Goal: Communication & Community: Answer question/provide support

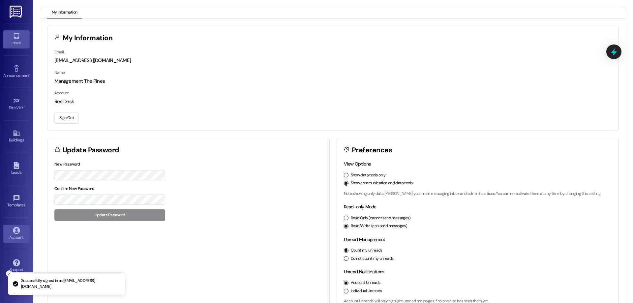
click at [13, 34] on icon at bounding box center [16, 35] width 7 height 7
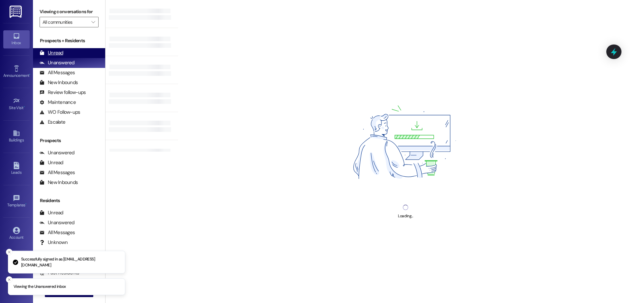
click at [73, 55] on div "Unread (0)" at bounding box center [69, 53] width 72 height 10
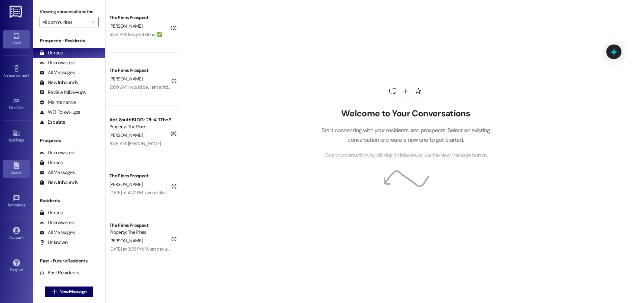
click at [17, 170] on div "Leads" at bounding box center [16, 172] width 33 height 7
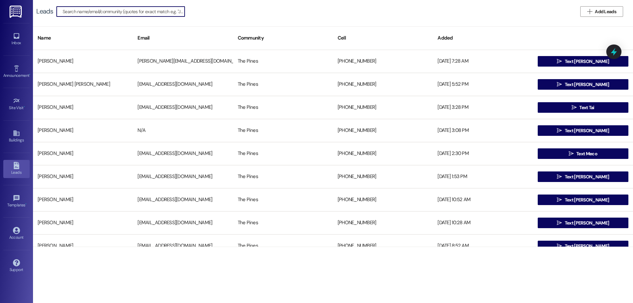
click at [98, 13] on input at bounding box center [124, 11] width 122 height 9
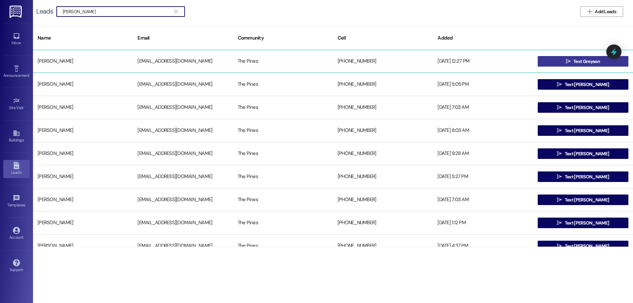
type input "[PERSON_NAME]"
click at [550, 58] on button " Text Greyson" at bounding box center [583, 61] width 91 height 11
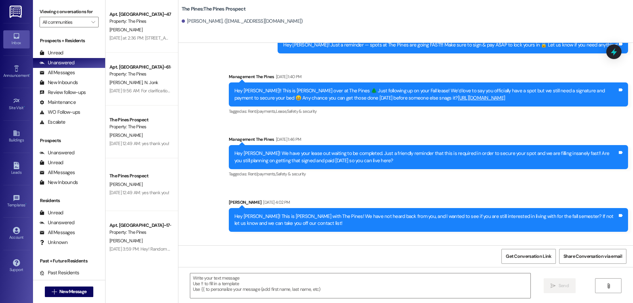
scroll to position [1464, 0]
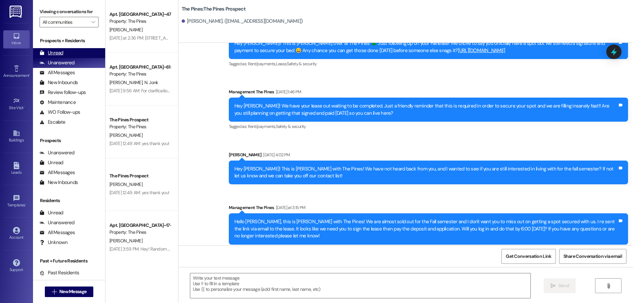
click at [62, 52] on div "Unread" at bounding box center [52, 52] width 24 height 7
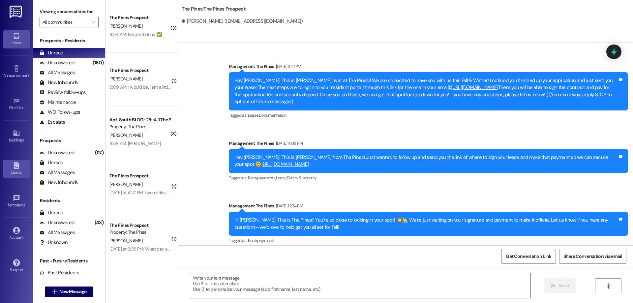
click at [18, 173] on div "Leads" at bounding box center [16, 172] width 33 height 7
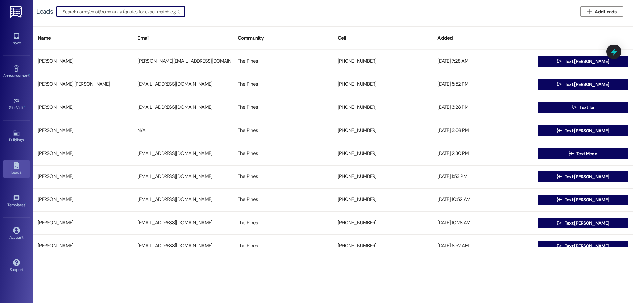
click at [113, 13] on input at bounding box center [124, 11] width 122 height 9
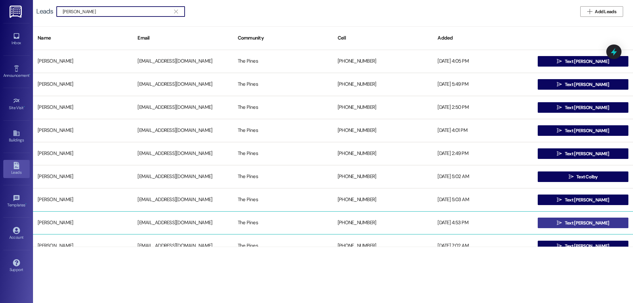
type input "[PERSON_NAME]"
click at [599, 222] on button " Text [PERSON_NAME]" at bounding box center [583, 223] width 91 height 11
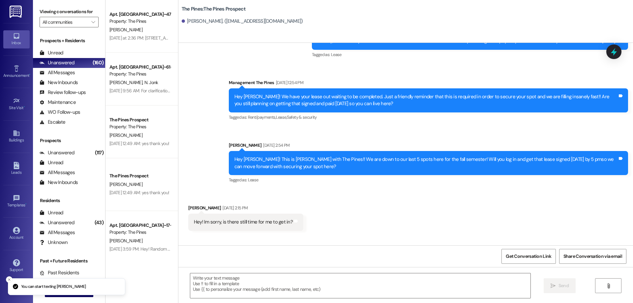
scroll to position [423, 0]
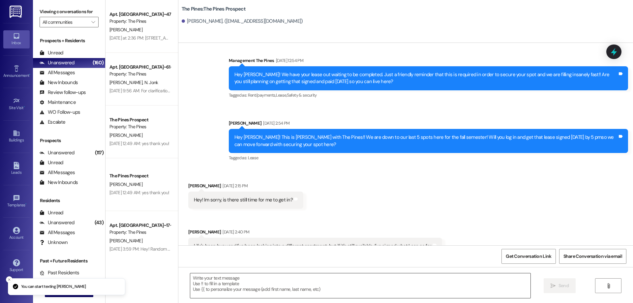
drag, startPoint x: 241, startPoint y: 293, endPoint x: 243, endPoint y: 289, distance: 4.2
click at [241, 292] on textarea at bounding box center [360, 285] width 340 height 25
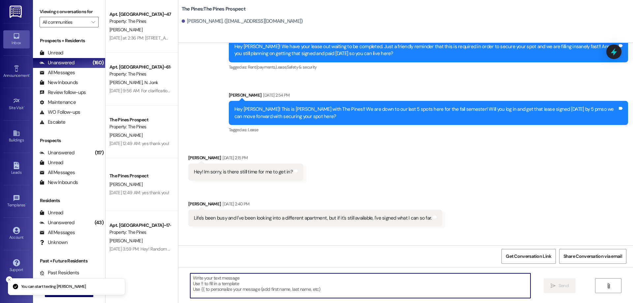
scroll to position [486, 0]
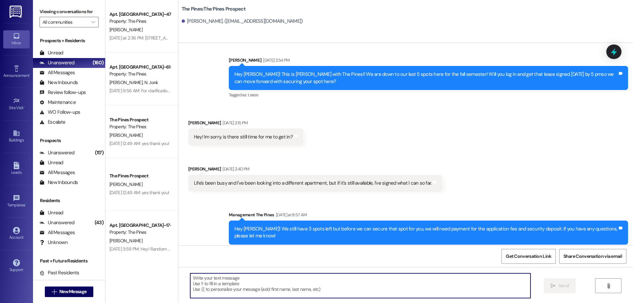
click at [215, 278] on textarea at bounding box center [360, 285] width 340 height 25
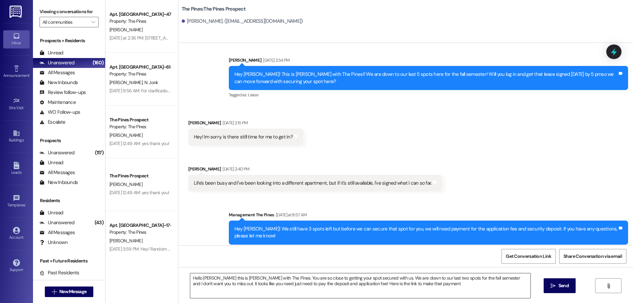
click at [416, 287] on textarea "Hello [PERSON_NAME] this is [PERSON_NAME] with The Pines. You are so close to g…" at bounding box center [360, 285] width 340 height 25
click at [421, 284] on textarea "Hello [PERSON_NAME] this is [PERSON_NAME] with The Pines. You are so close to g…" at bounding box center [360, 285] width 340 height 25
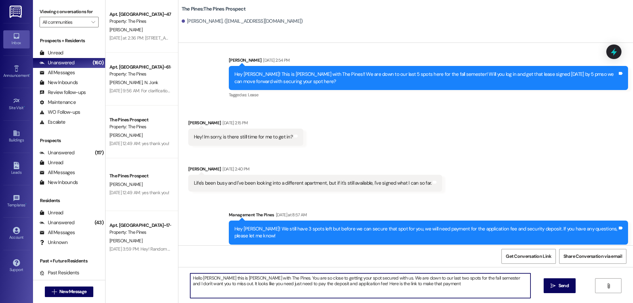
paste textarea "[URL][DOMAIN_NAME]"
drag, startPoint x: 281, startPoint y: 293, endPoint x: 151, endPoint y: 268, distance: 132.2
click at [147, 266] on div "Apt. [GEOGRAPHIC_DATA]~47~C, 1 The Pines (Men's) South Property: The Pines [PER…" at bounding box center [370, 151] width 528 height 303
type textarea "Hello [PERSON_NAME] this is [PERSON_NAME] with The Pines. You are so close to g…"
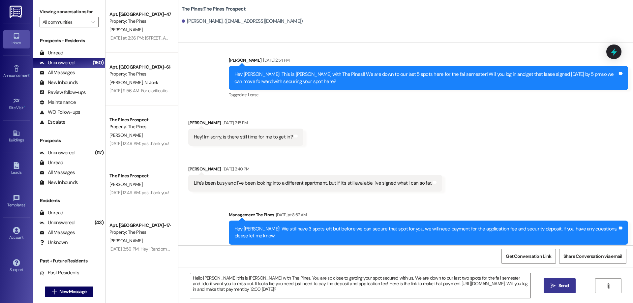
click at [557, 284] on span "Send" at bounding box center [563, 285] width 13 height 7
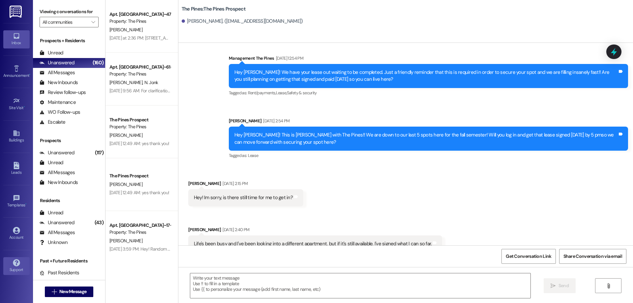
scroll to position [423, 0]
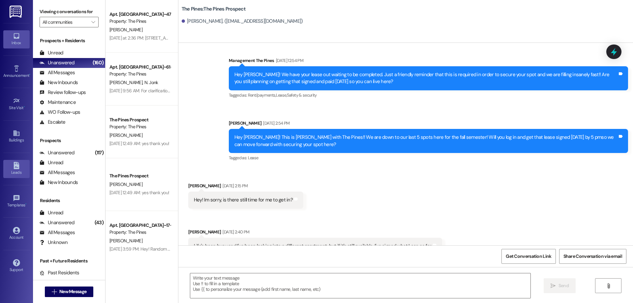
click at [18, 169] on div "Leads" at bounding box center [16, 172] width 33 height 7
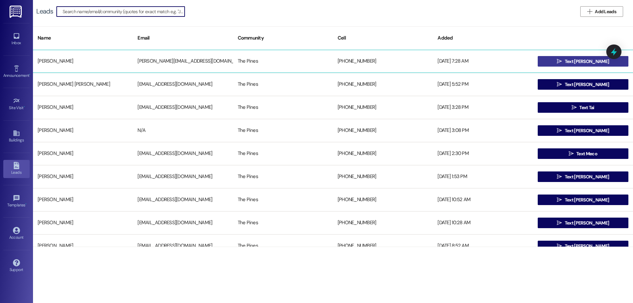
click at [557, 62] on button " Text [PERSON_NAME]" at bounding box center [583, 61] width 91 height 11
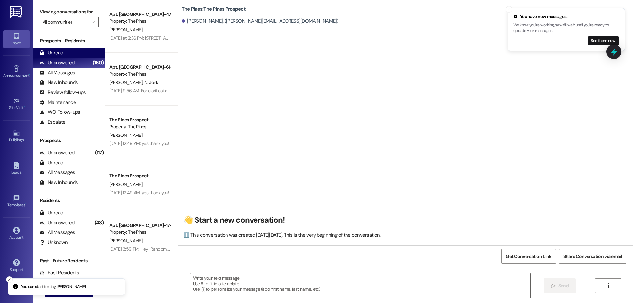
click at [63, 53] on div "Unread (0)" at bounding box center [69, 53] width 72 height 10
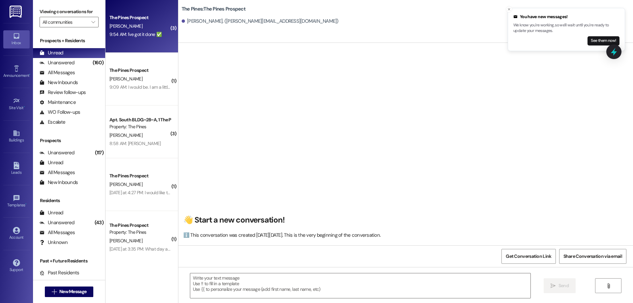
click at [146, 40] on div "The Pines Prospect [PERSON_NAME] 9:54 AM: I've got it done ✅ 9:54 AM: I've got …" at bounding box center [142, 26] width 73 height 53
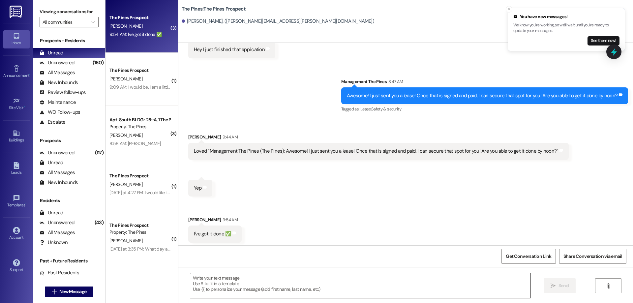
scroll to position [159, 0]
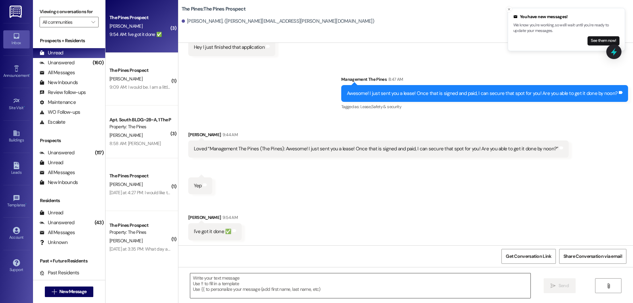
click at [261, 282] on textarea at bounding box center [360, 285] width 340 height 25
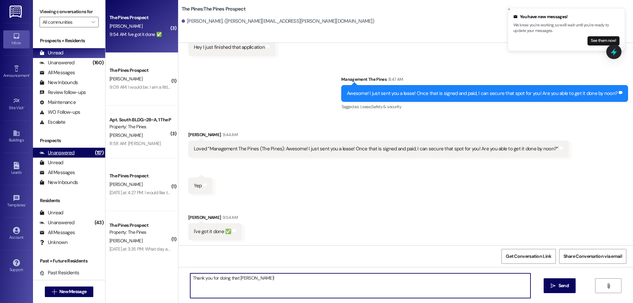
type textarea "Thank you for doing that [PERSON_NAME]!"
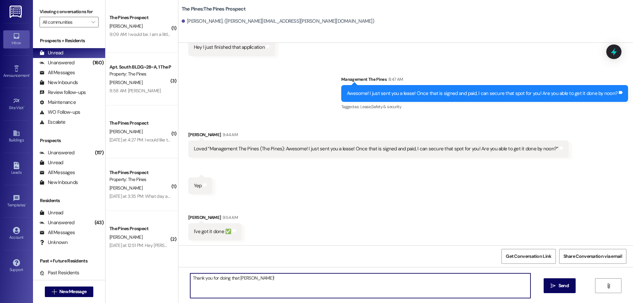
drag, startPoint x: 252, startPoint y: 278, endPoint x: 142, endPoint y: 277, distance: 109.8
click at [142, 277] on div "( 1 ) The Pines Prospect [PERSON_NAME] 9:09 AM: I would be. I am a little confu…" at bounding box center [370, 151] width 528 height 303
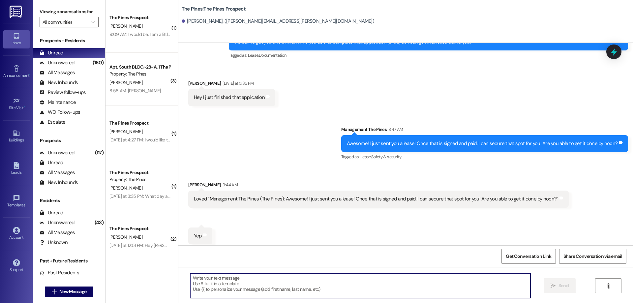
scroll to position [0, 0]
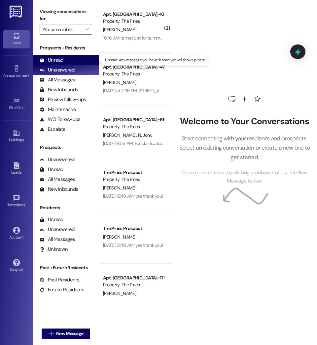
click at [74, 60] on div "Unread (0)" at bounding box center [66, 60] width 66 height 10
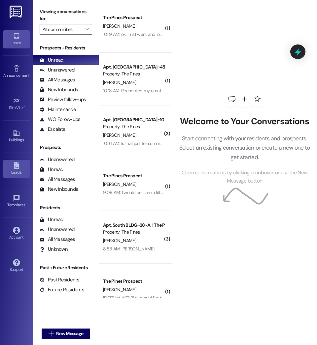
click at [15, 172] on div "Leads" at bounding box center [16, 172] width 33 height 7
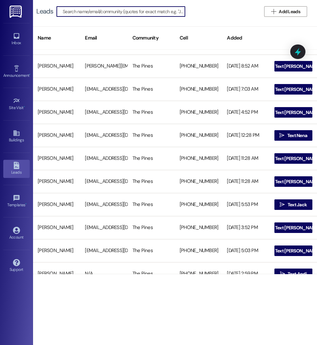
scroll to position [318, 0]
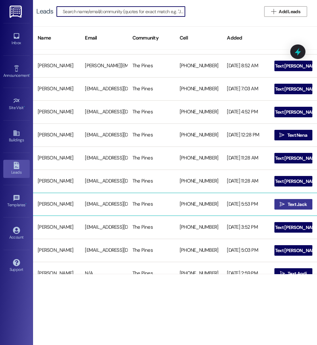
click at [280, 205] on icon "" at bounding box center [281, 204] width 5 height 5
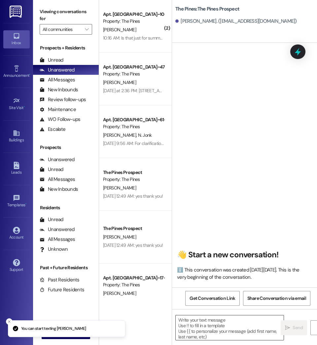
click at [220, 328] on textarea at bounding box center [229, 328] width 108 height 25
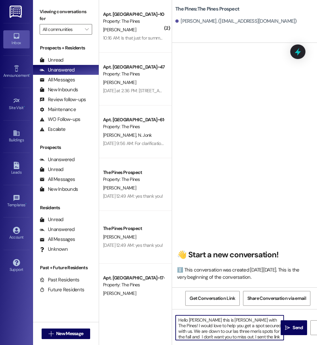
drag, startPoint x: 264, startPoint y: 337, endPoint x: 166, endPoint y: 311, distance: 102.0
click at [166, 311] on div "( 2 ) Apt. [GEOGRAPHIC_DATA]~10~C, 1 The Pines (Women's) North Property: The Pi…" at bounding box center [208, 172] width 218 height 345
type textarea "Hello [PERSON_NAME] this is [PERSON_NAME] with The Pines! I would love to help …"
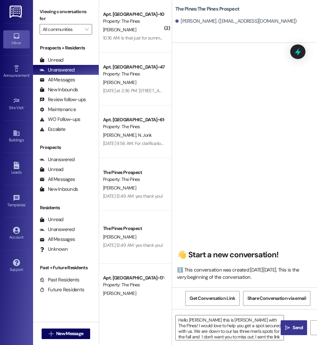
click at [292, 333] on button " Send" at bounding box center [293, 327] width 26 height 15
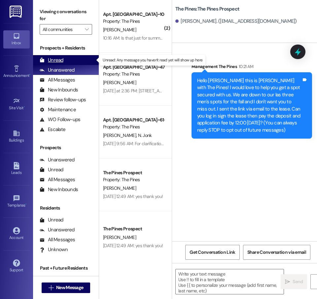
click at [44, 57] on div "Unread" at bounding box center [52, 60] width 24 height 7
